Goal: Task Accomplishment & Management: Use online tool/utility

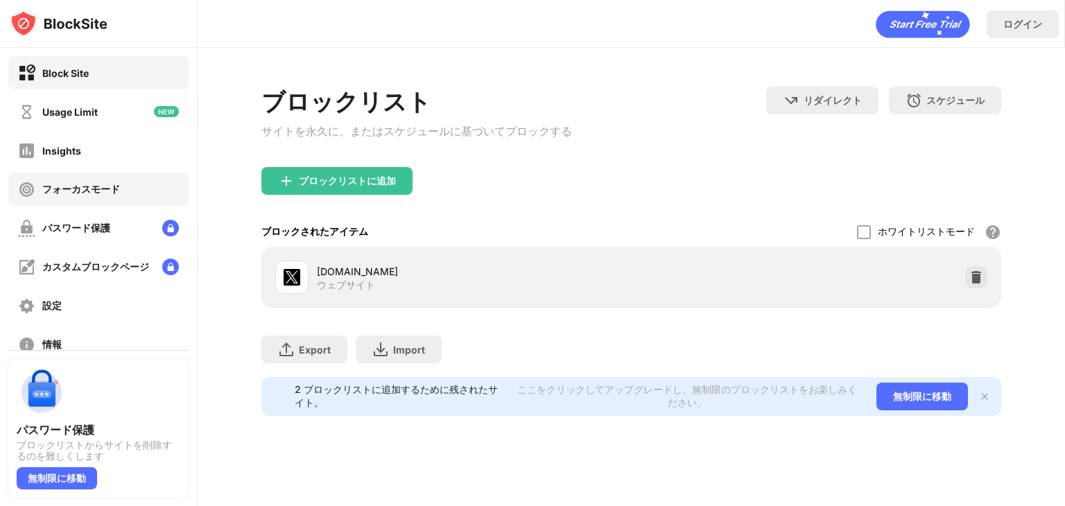
click at [98, 192] on div "フォーカスモード" at bounding box center [81, 189] width 78 height 13
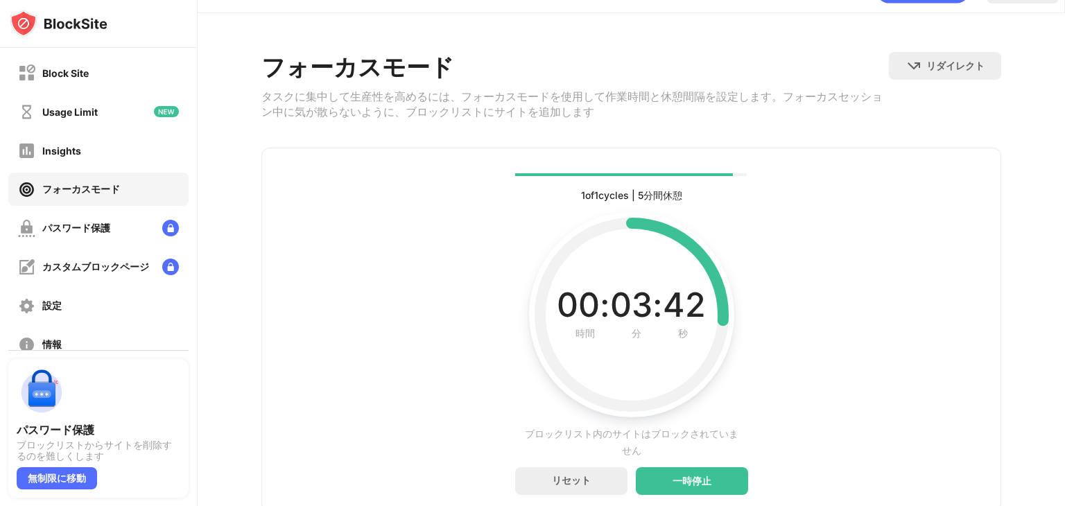
scroll to position [94, 0]
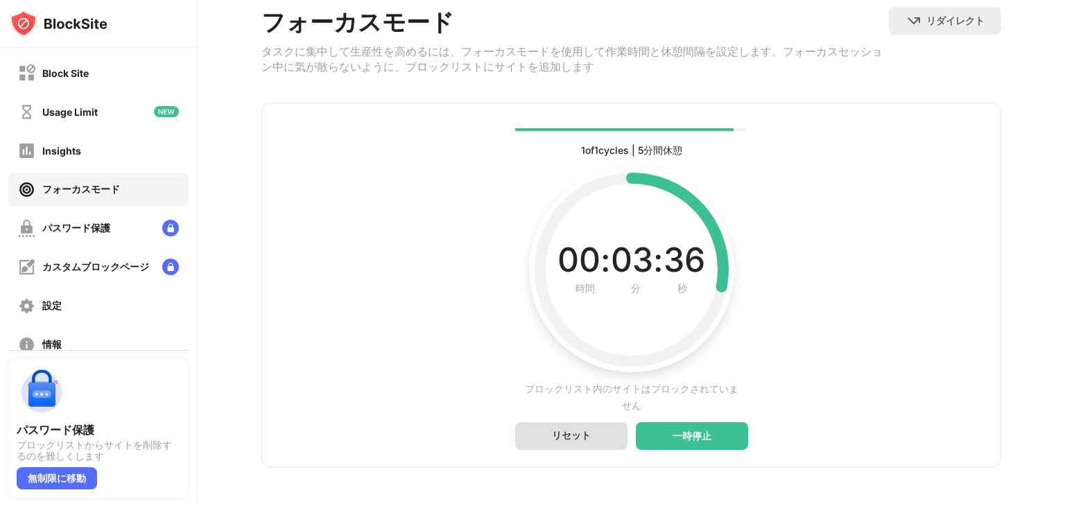
click at [579, 429] on div "リセット" at bounding box center [571, 435] width 39 height 13
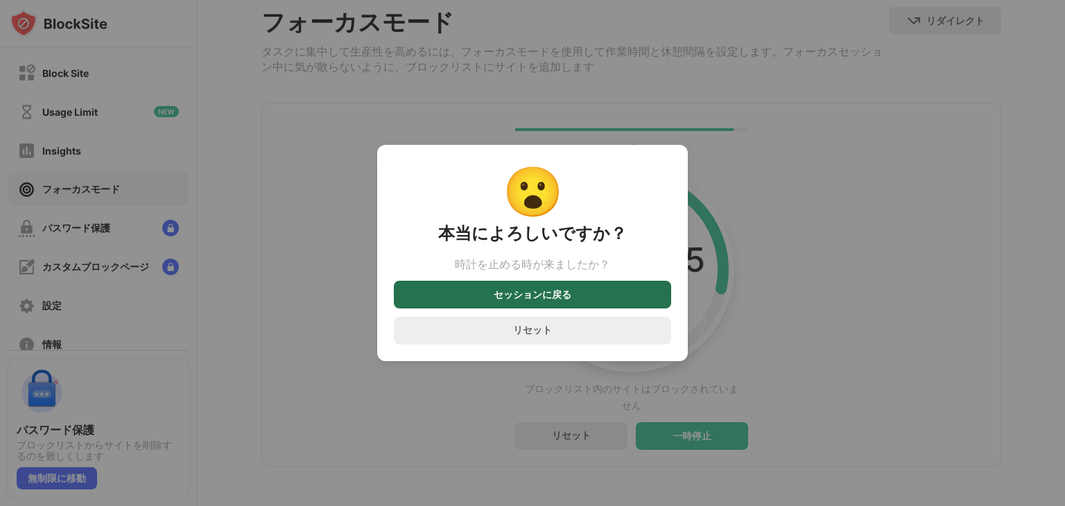
click at [553, 296] on div "セッションに戻る" at bounding box center [533, 294] width 78 height 11
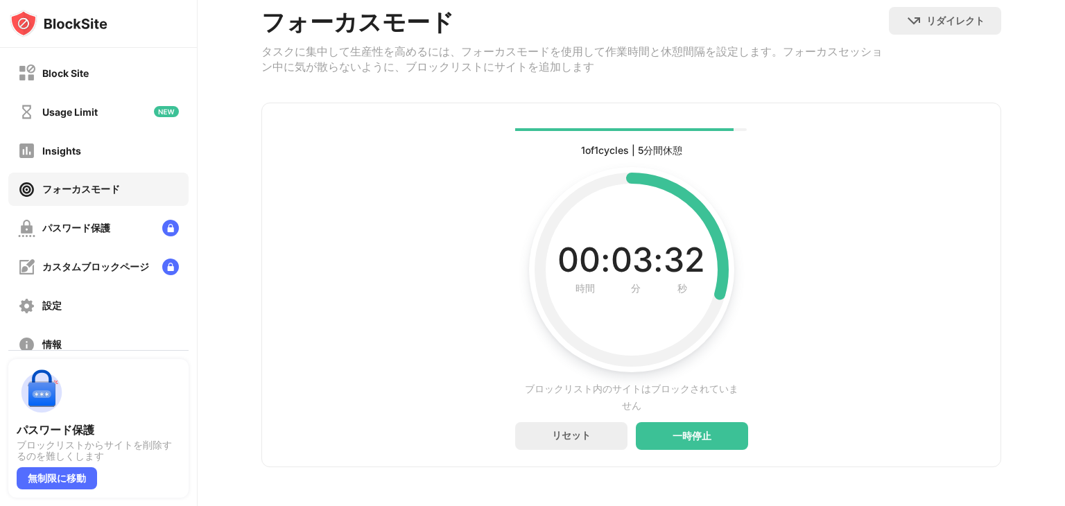
click at [707, 426] on div "一時停止" at bounding box center [692, 436] width 112 height 28
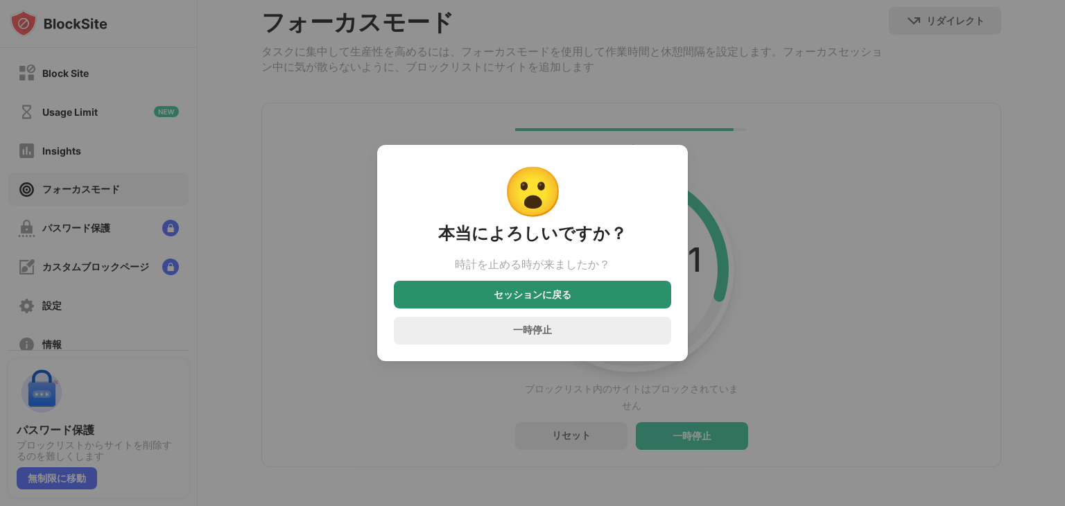
click at [558, 300] on div "セッションに戻る" at bounding box center [533, 294] width 78 height 11
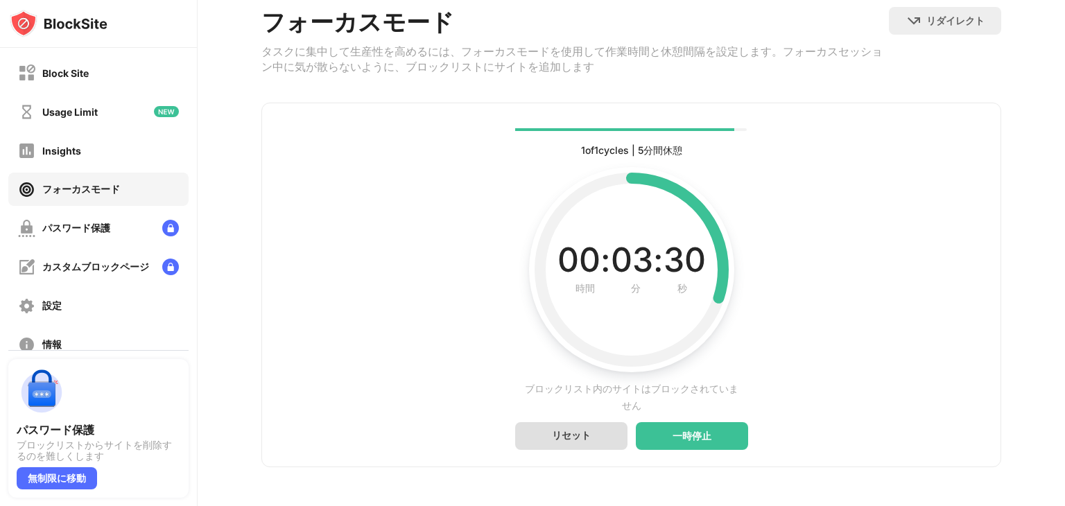
click at [583, 431] on div "リセット" at bounding box center [571, 435] width 39 height 13
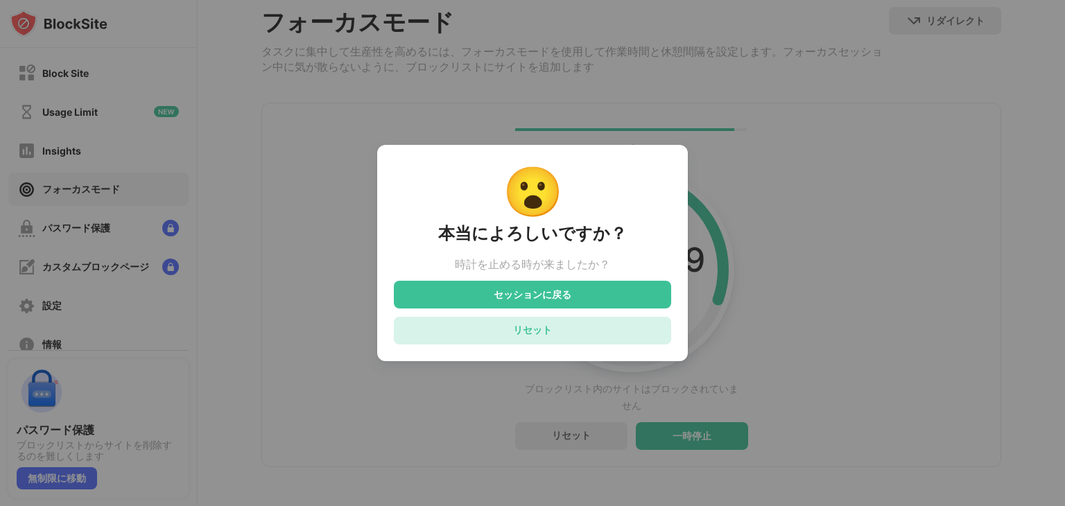
click at [518, 332] on div "リセット" at bounding box center [532, 330] width 39 height 13
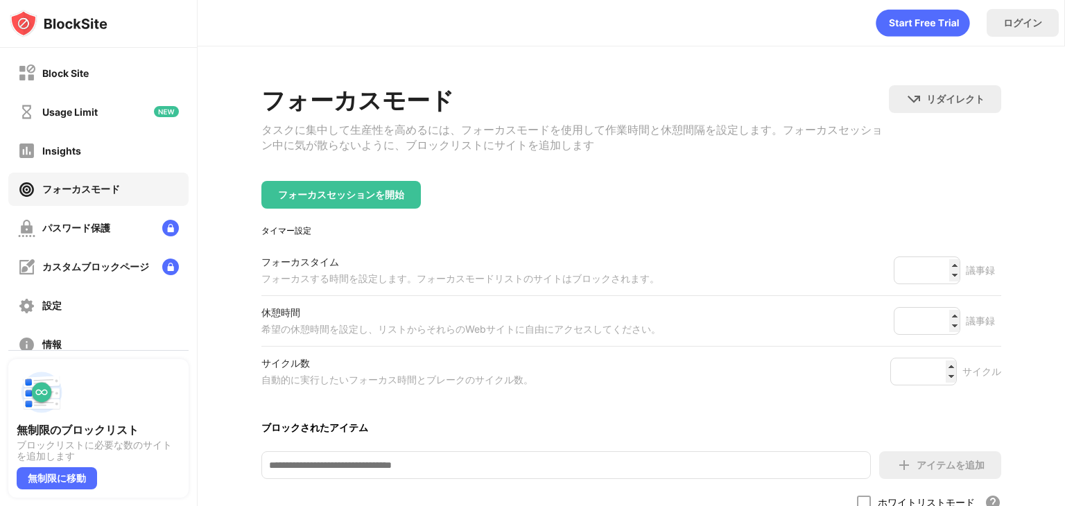
scroll to position [0, 0]
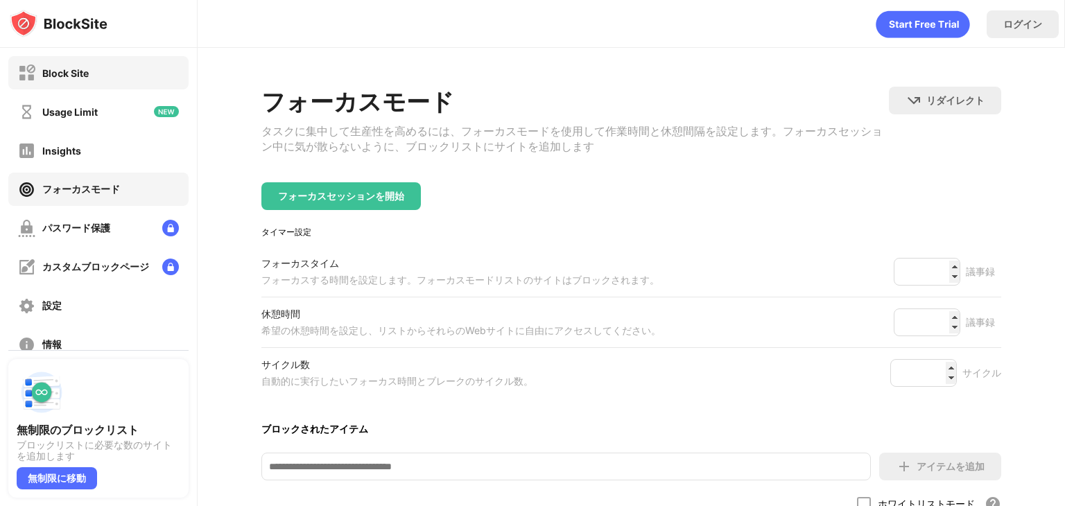
click at [85, 78] on div "Block Site" at bounding box center [65, 73] width 46 height 12
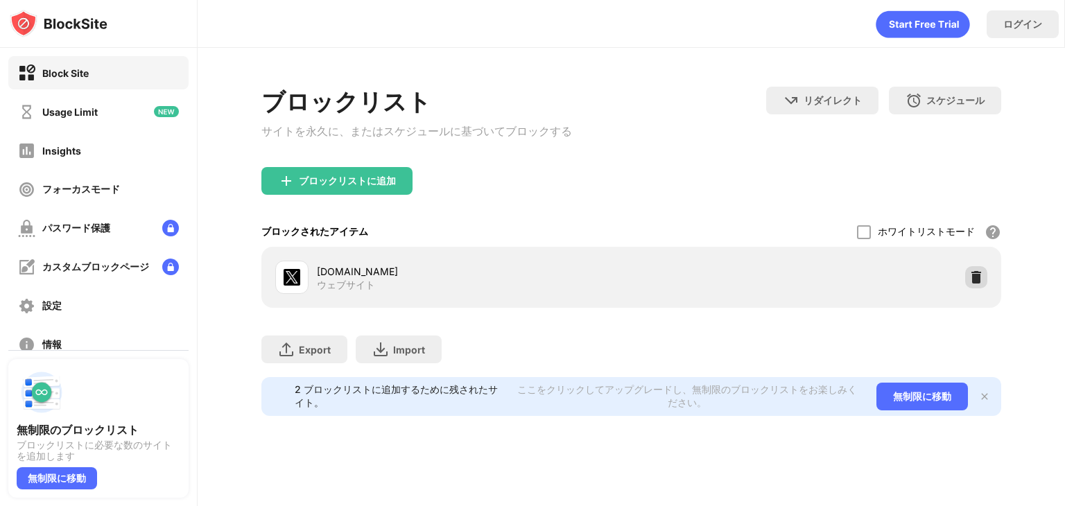
click at [975, 280] on img at bounding box center [976, 277] width 14 height 14
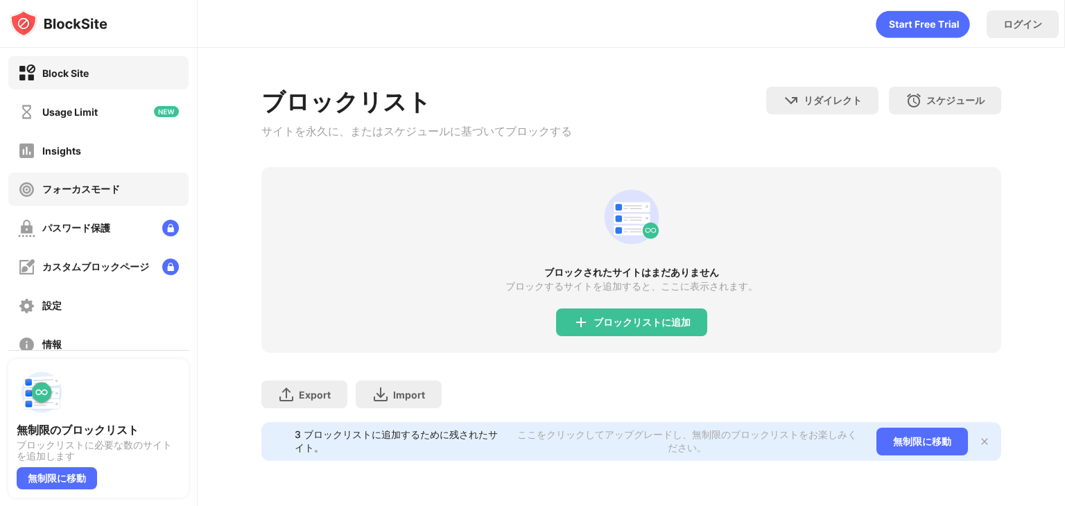
click at [61, 181] on div "フォーカスモード" at bounding box center [69, 189] width 102 height 17
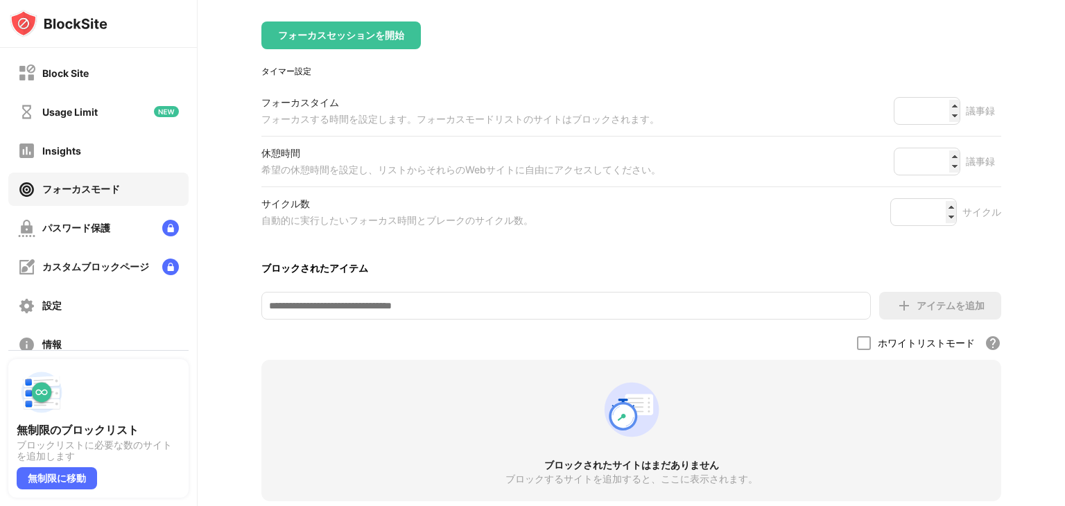
scroll to position [208, 0]
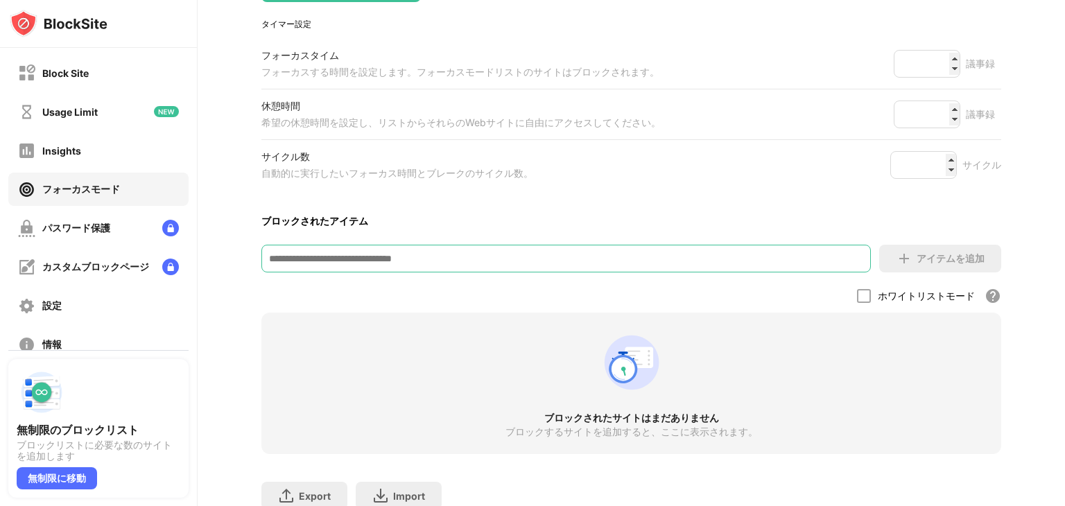
click at [456, 256] on input at bounding box center [566, 259] width 610 height 28
click at [511, 258] on input at bounding box center [566, 259] width 610 height 28
click at [419, 273] on input at bounding box center [566, 259] width 610 height 28
paste input "*****"
type input "*****"
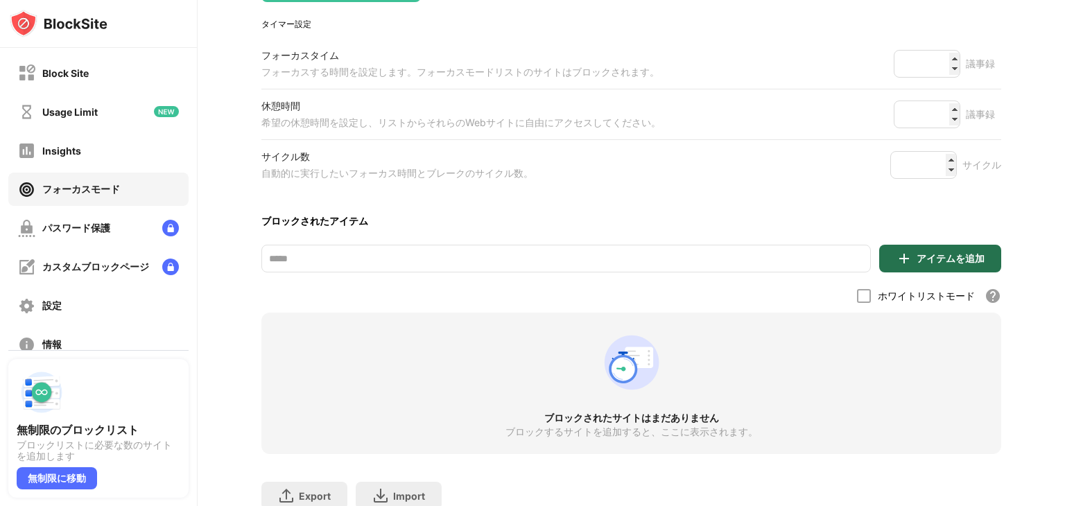
click at [931, 264] on div "アイテムを追加" at bounding box center [951, 258] width 68 height 11
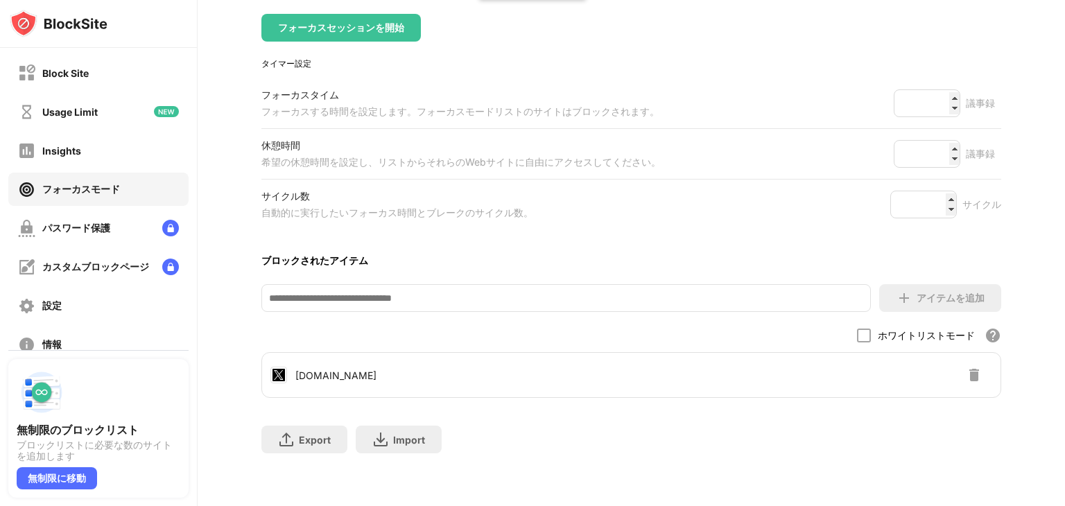
scroll to position [0, 0]
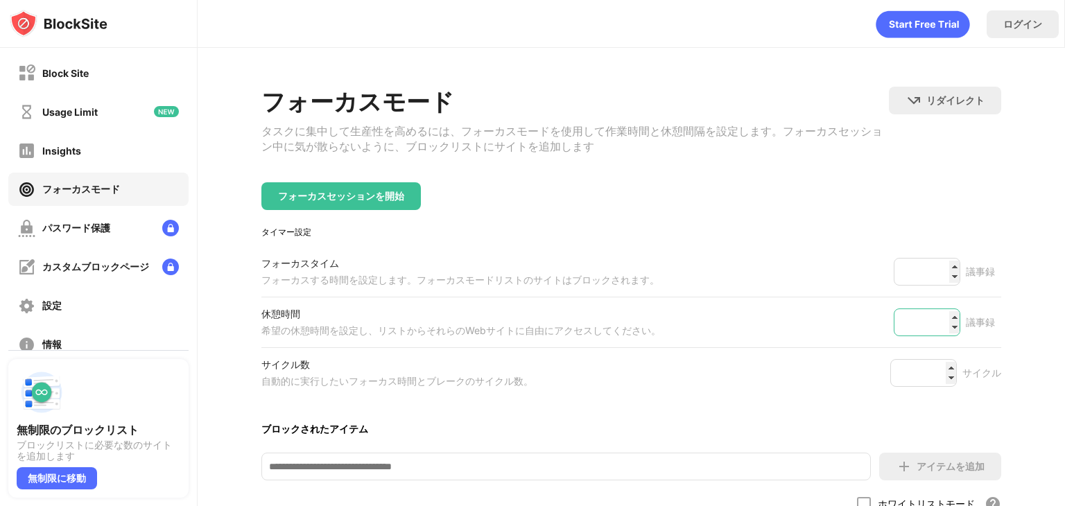
click at [946, 318] on input "*" at bounding box center [927, 323] width 67 height 28
type input "**"
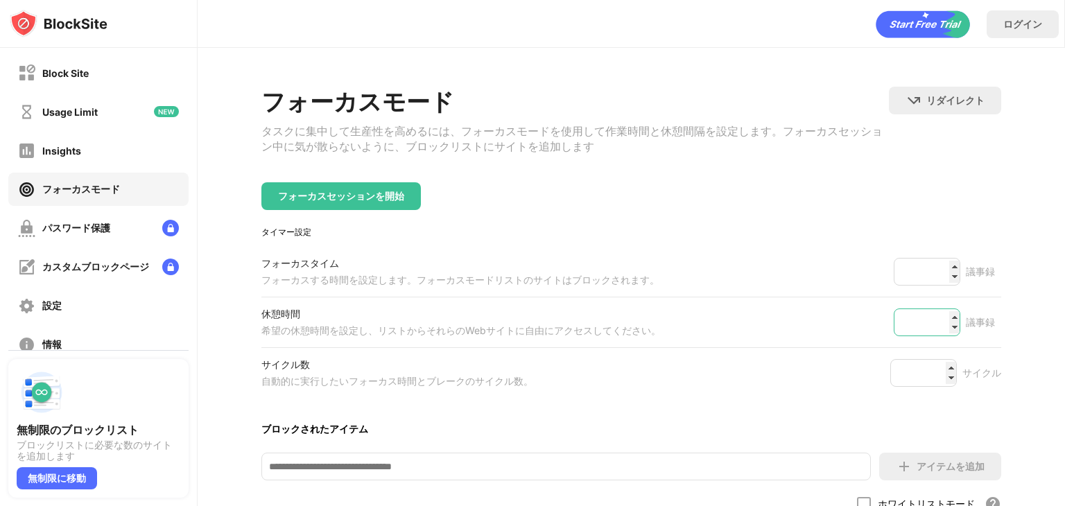
click at [946, 318] on input "**" at bounding box center [927, 323] width 67 height 28
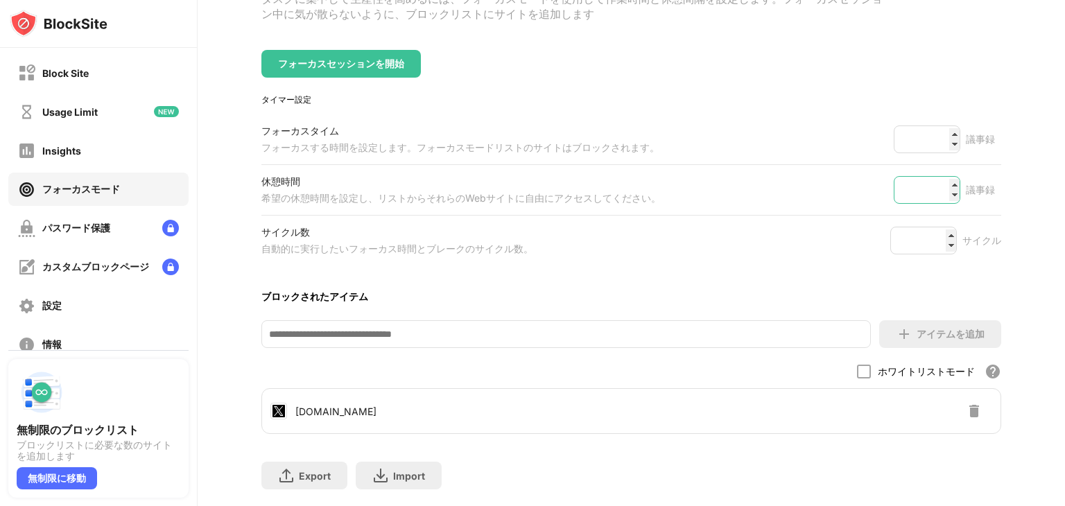
scroll to position [44, 0]
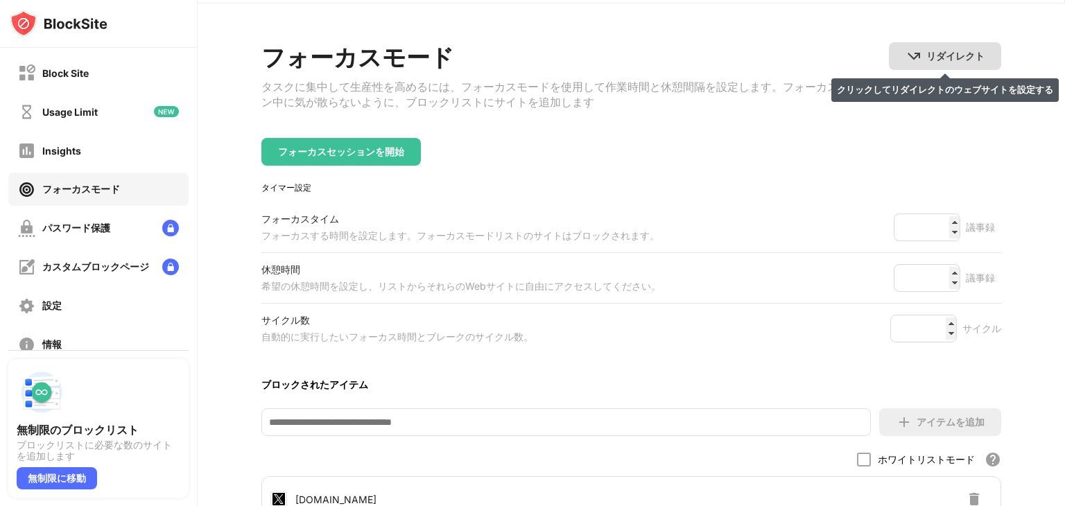
click at [943, 62] on div "リダイレクト" at bounding box center [955, 56] width 58 height 13
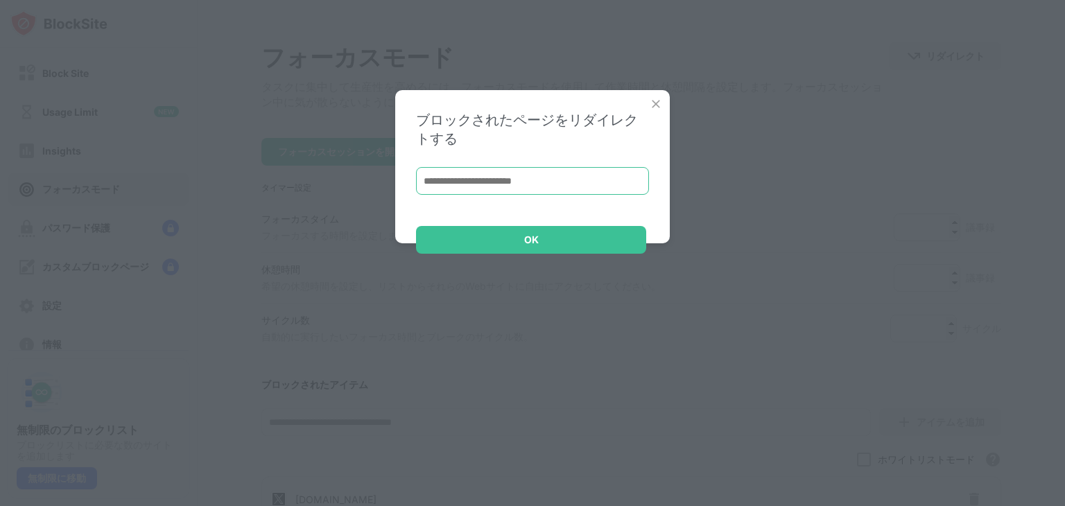
click at [528, 187] on input at bounding box center [532, 181] width 233 height 28
paste input "**********"
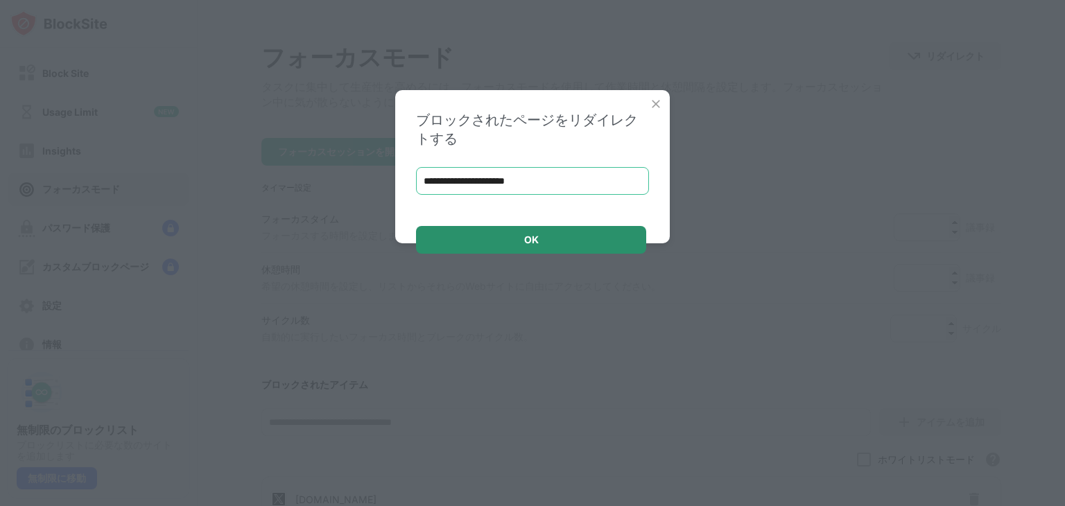
type input "**********"
click at [528, 239] on div "OK" at bounding box center [531, 239] width 15 height 11
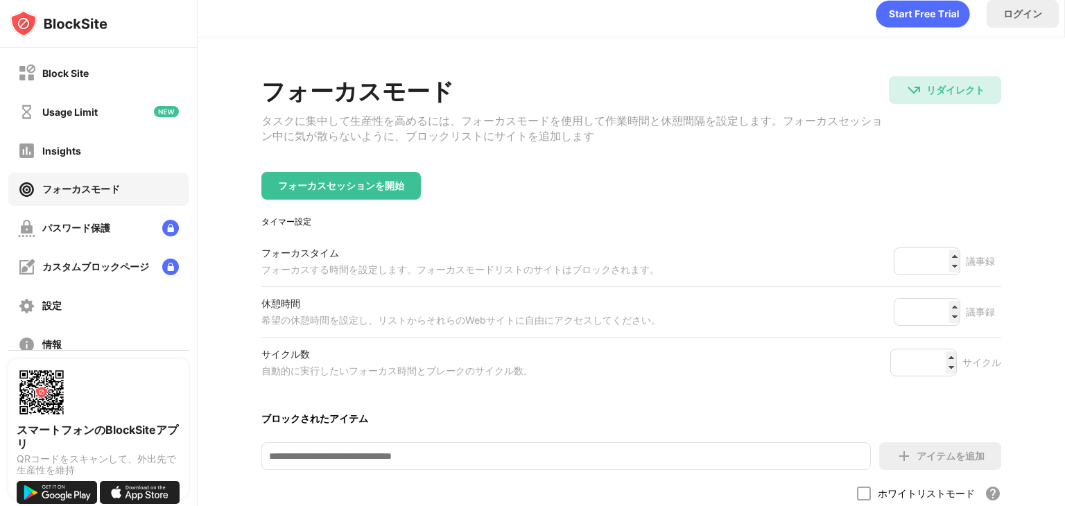
scroll to position [0, 0]
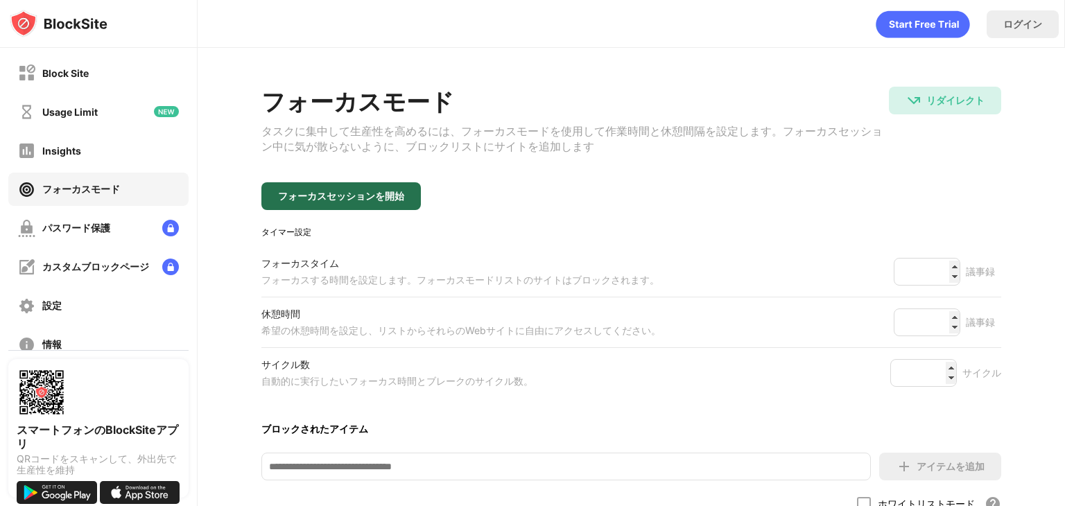
click at [369, 192] on div "フォーカスセッションを開始" at bounding box center [340, 196] width 159 height 28
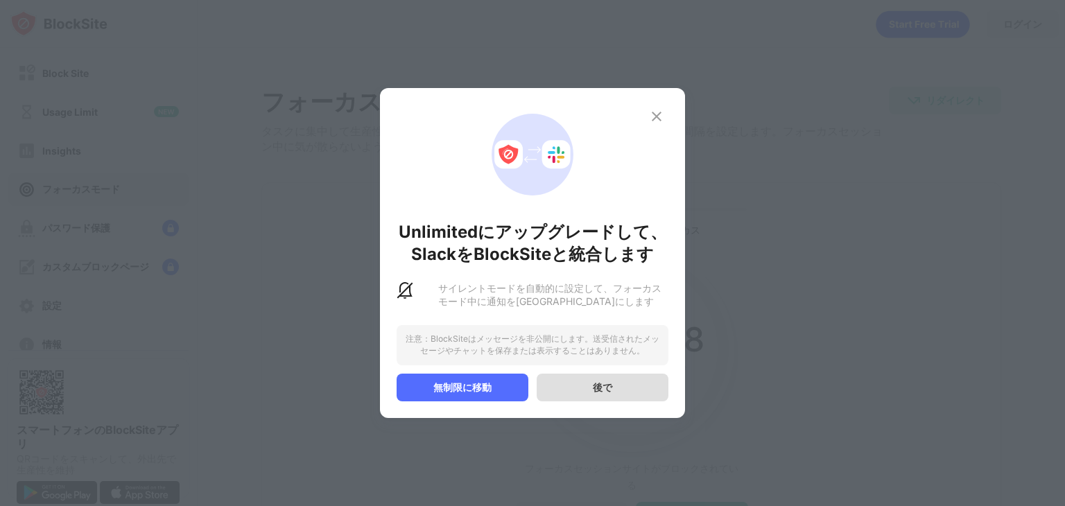
click at [598, 395] on div "後で" at bounding box center [602, 387] width 19 height 13
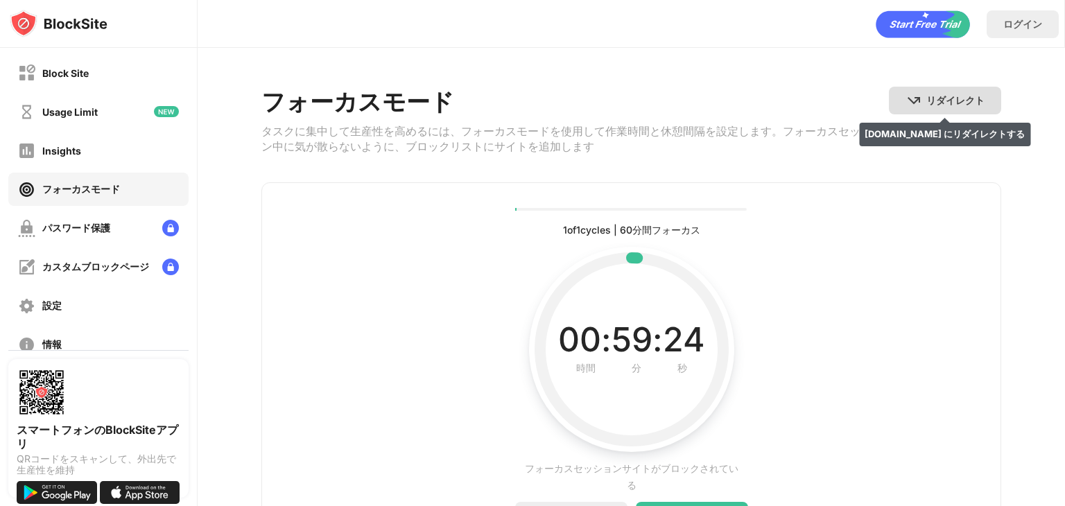
click at [926, 96] on div "リダイレクト" at bounding box center [955, 100] width 58 height 13
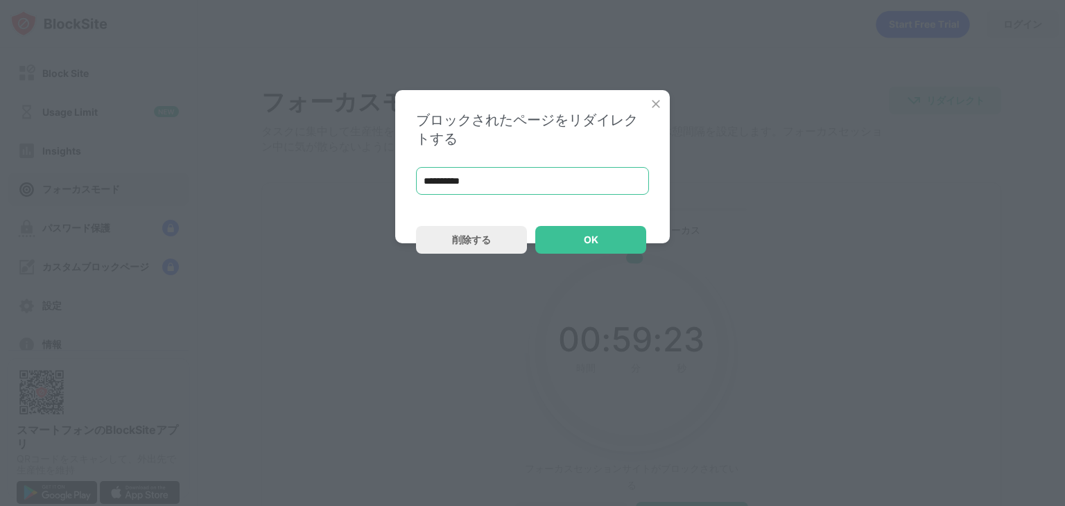
click at [483, 187] on input "**********" at bounding box center [532, 181] width 233 height 28
click at [491, 239] on div "削除する" at bounding box center [471, 240] width 111 height 28
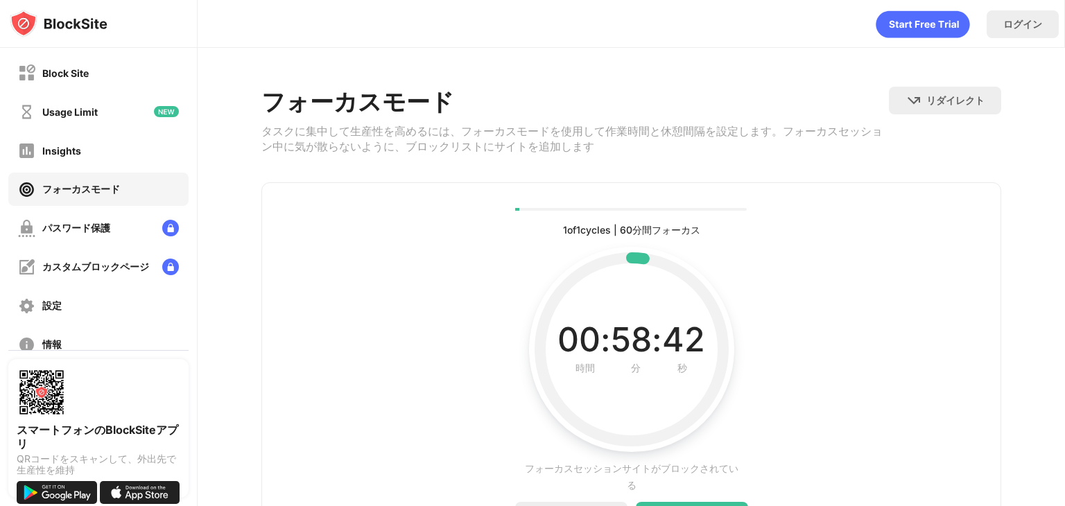
scroll to position [94, 0]
